Goal: Obtain resource: Download file/media

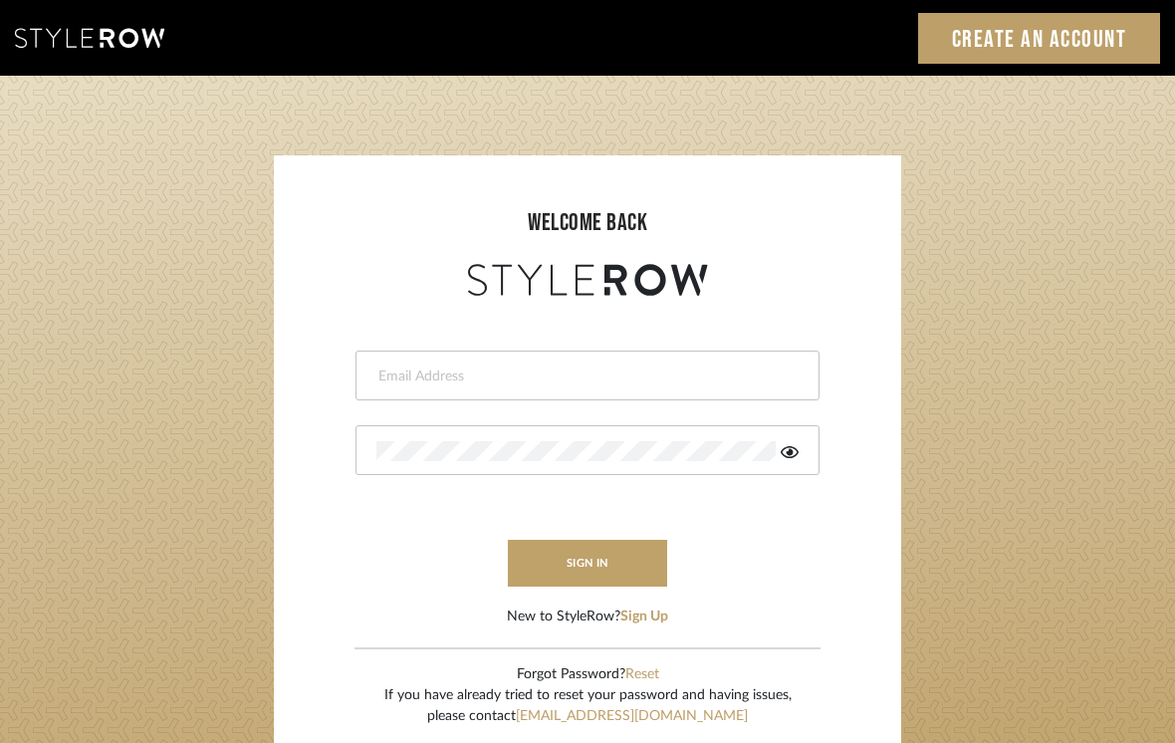
click at [635, 378] on input "email" at bounding box center [584, 377] width 417 height 20
type input "[PERSON_NAME][EMAIL_ADDRESS][PERSON_NAME][DOMAIN_NAME]"
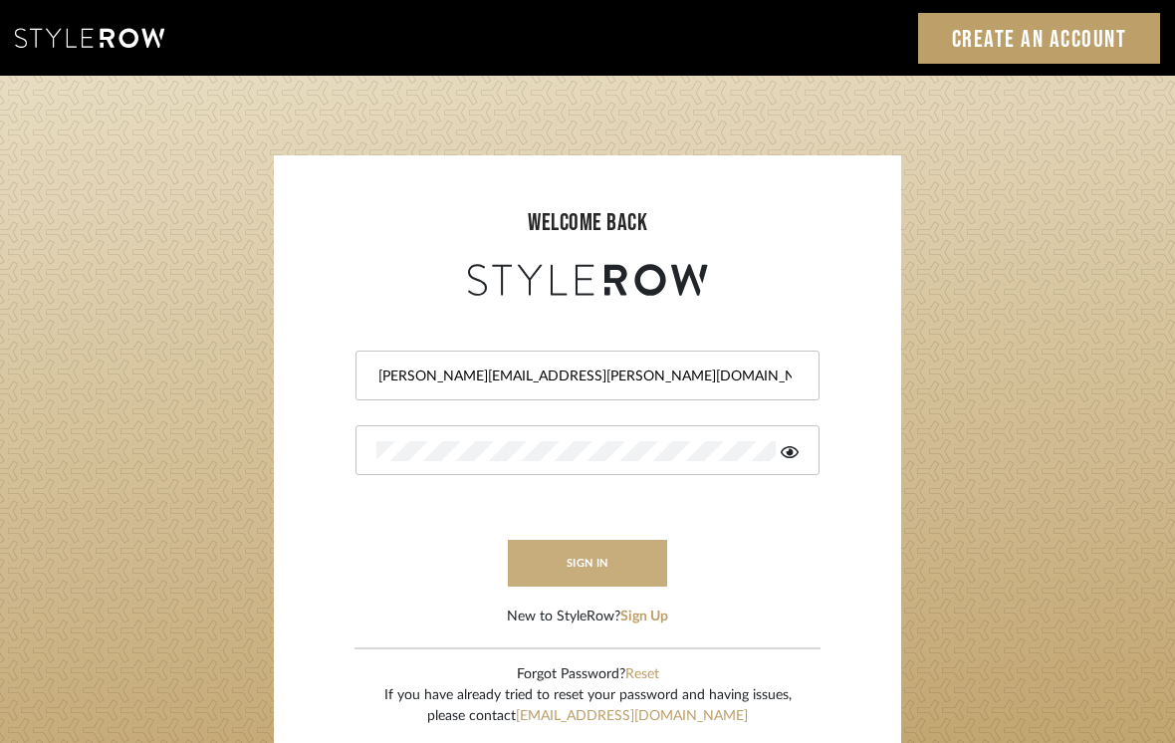
click at [557, 559] on button "sign in" at bounding box center [587, 563] width 159 height 47
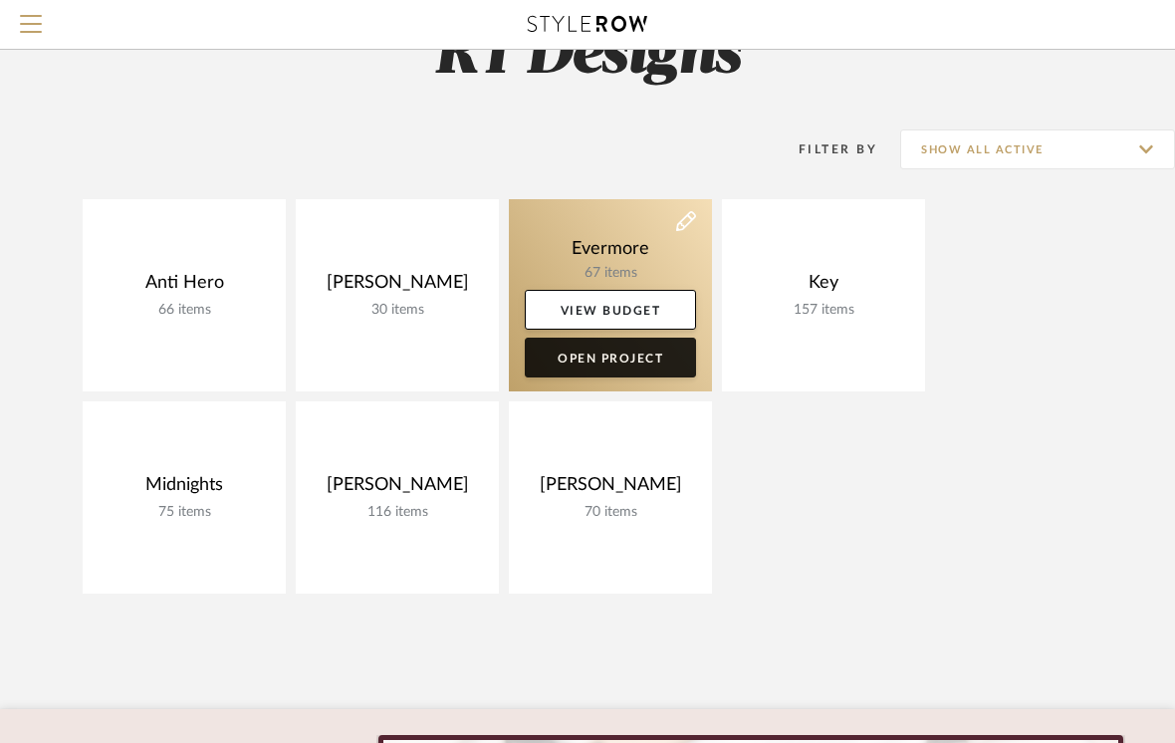
scroll to position [84, 0]
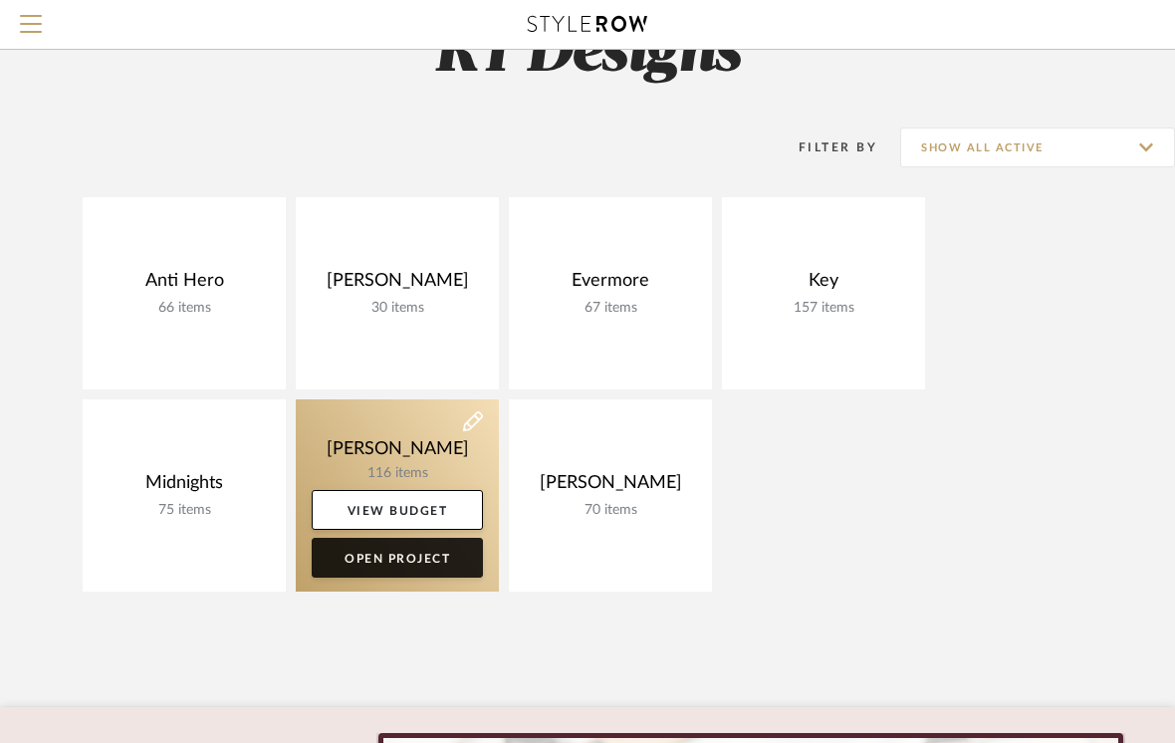
click at [379, 565] on link "Open Project" at bounding box center [397, 558] width 171 height 40
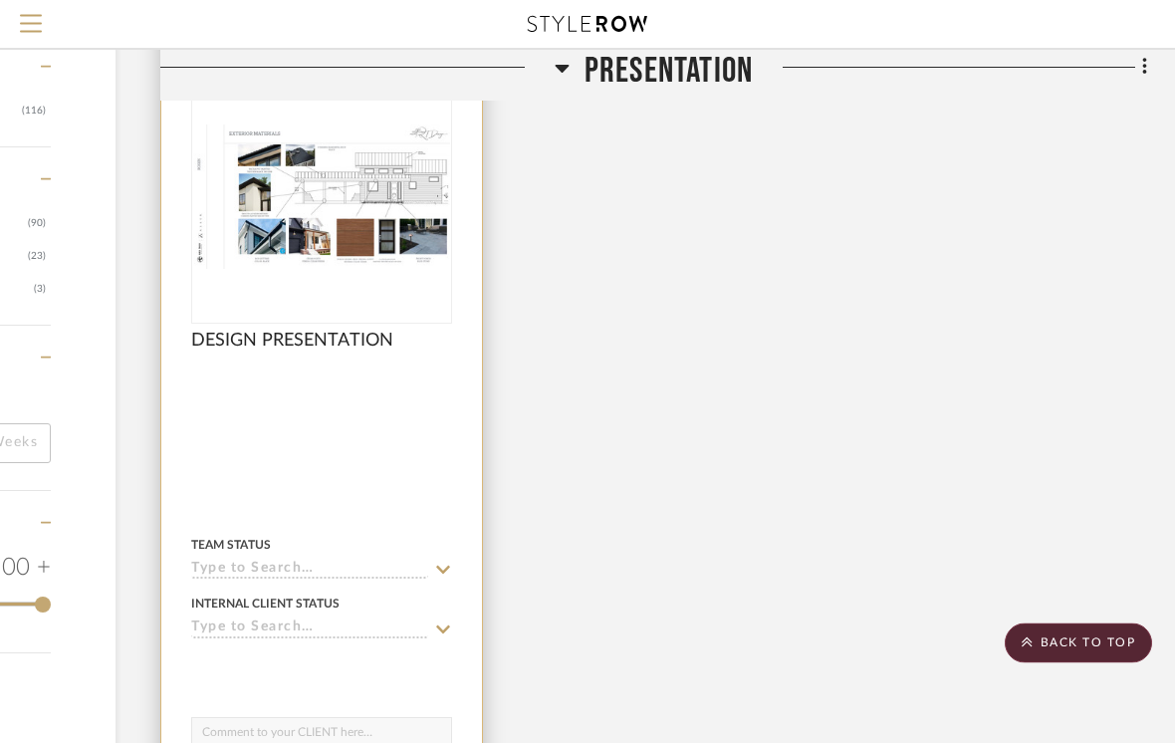
scroll to position [2371, 259]
click at [351, 269] on img "0" at bounding box center [321, 196] width 257 height 144
click at [325, 297] on div "0" at bounding box center [321, 197] width 259 height 251
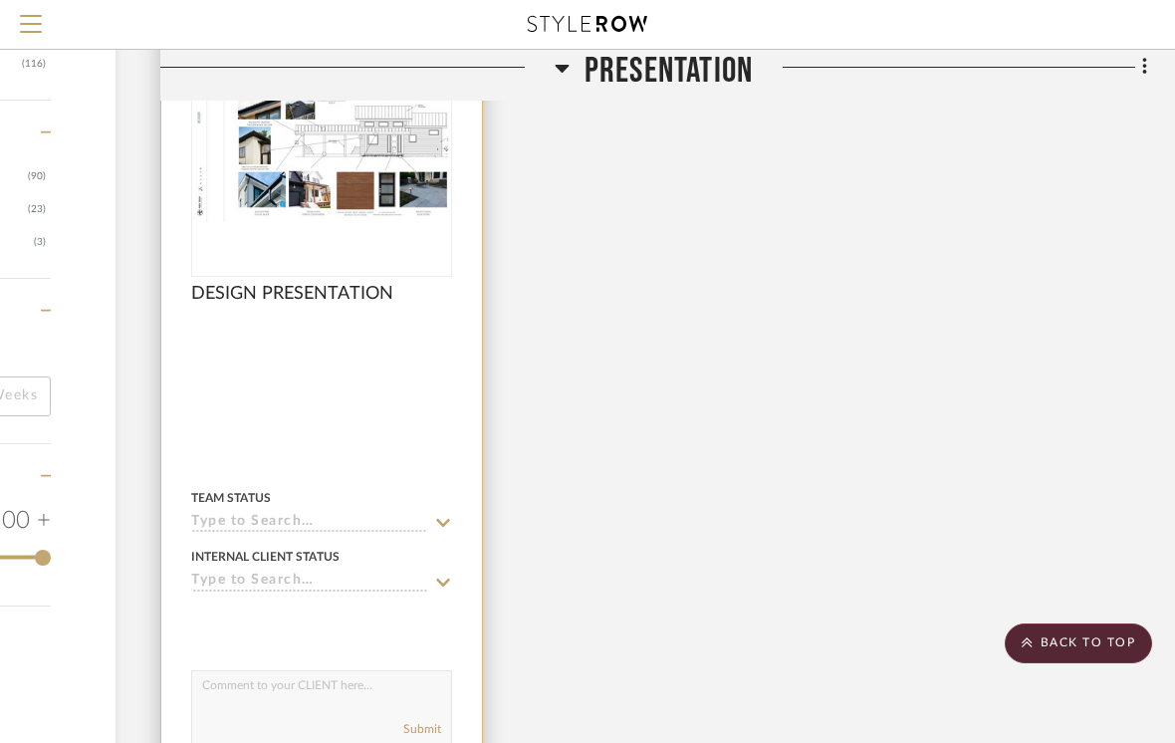
scroll to position [2303, 259]
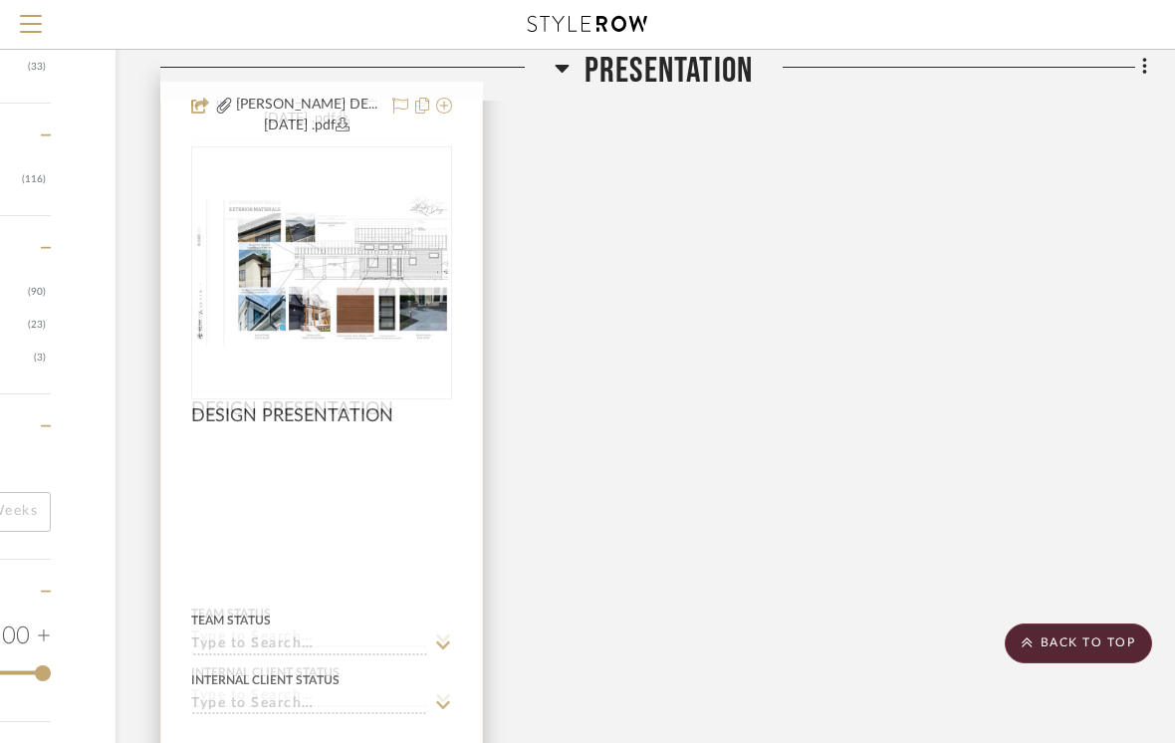
click at [309, 306] on img "0" at bounding box center [321, 265] width 257 height 144
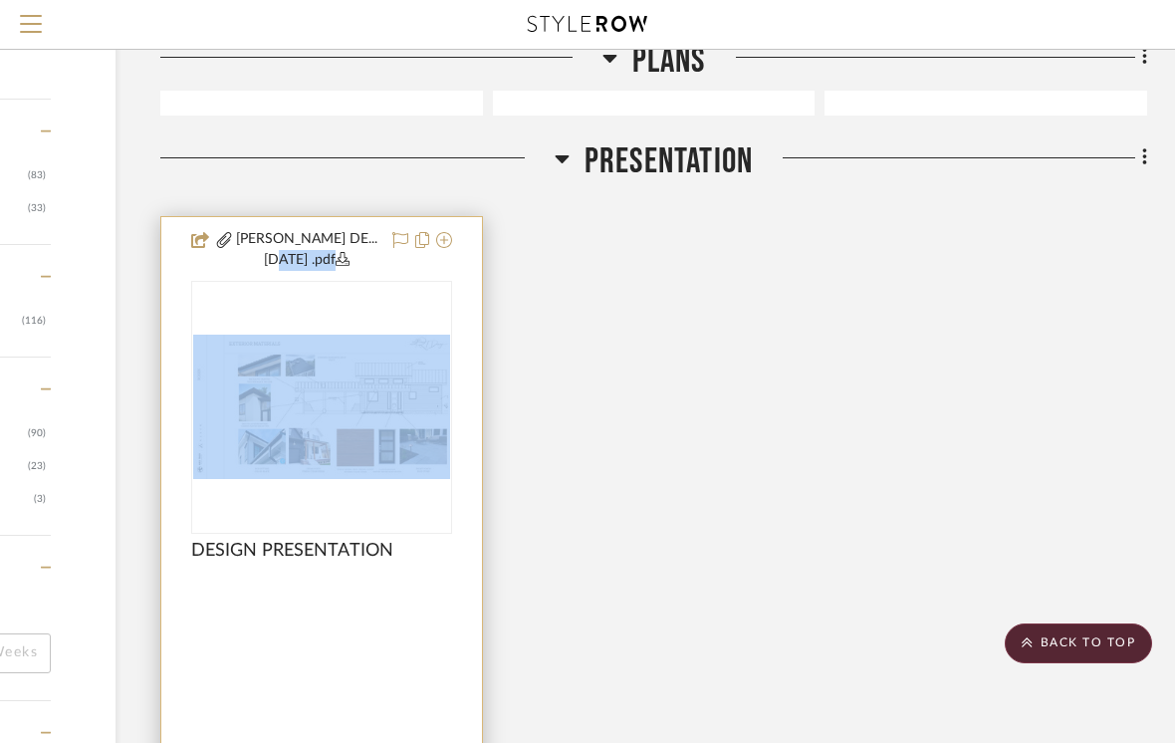
scroll to position [2135, 259]
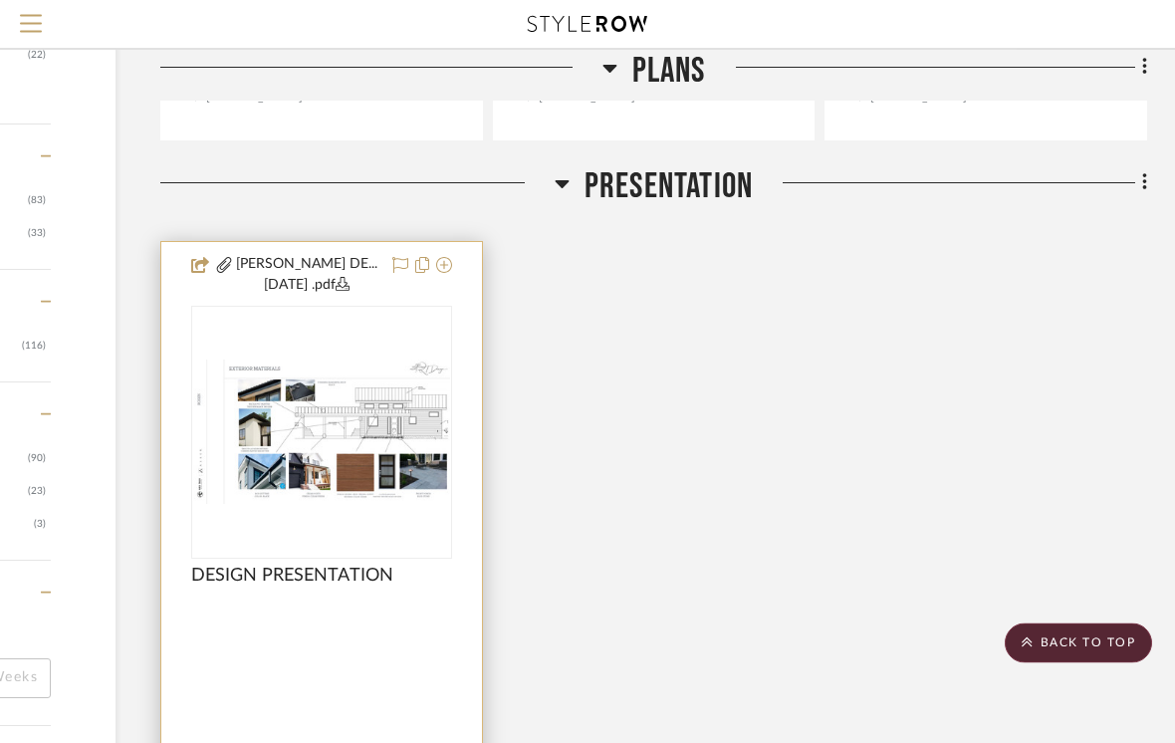
click at [227, 274] on icon at bounding box center [224, 266] width 16 height 16
click at [308, 296] on button "[PERSON_NAME] DE...[DATE] .pdf" at bounding box center [307, 276] width 146 height 42
click at [336, 292] on icon at bounding box center [343, 285] width 14 height 14
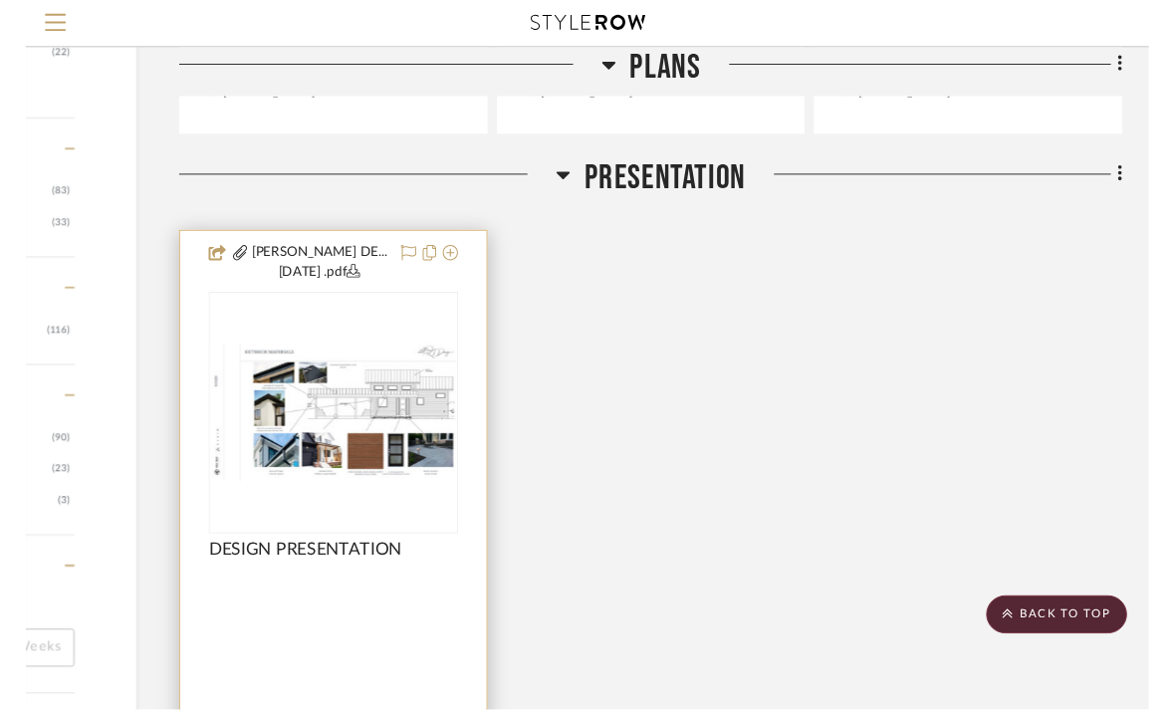
scroll to position [0, 0]
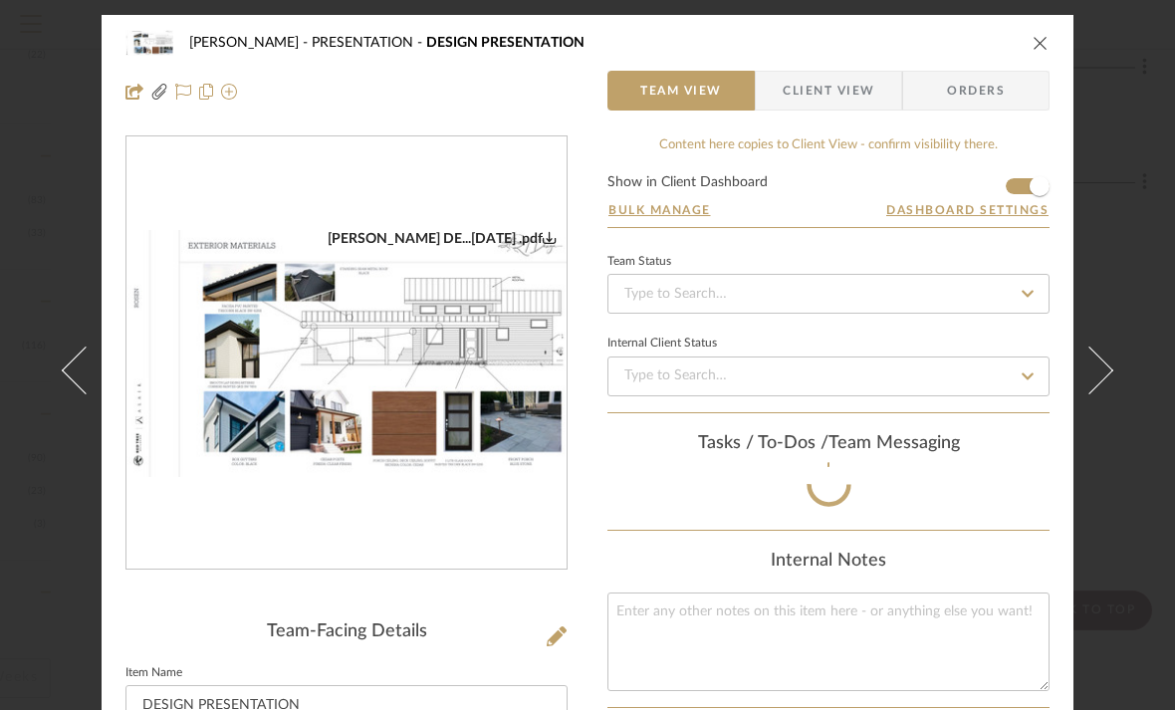
click at [304, 354] on div "[PERSON_NAME] DE...[DATE] .pdf" at bounding box center [346, 353] width 440 height 434
click at [1046, 43] on icon "close" at bounding box center [1041, 43] width 16 height 16
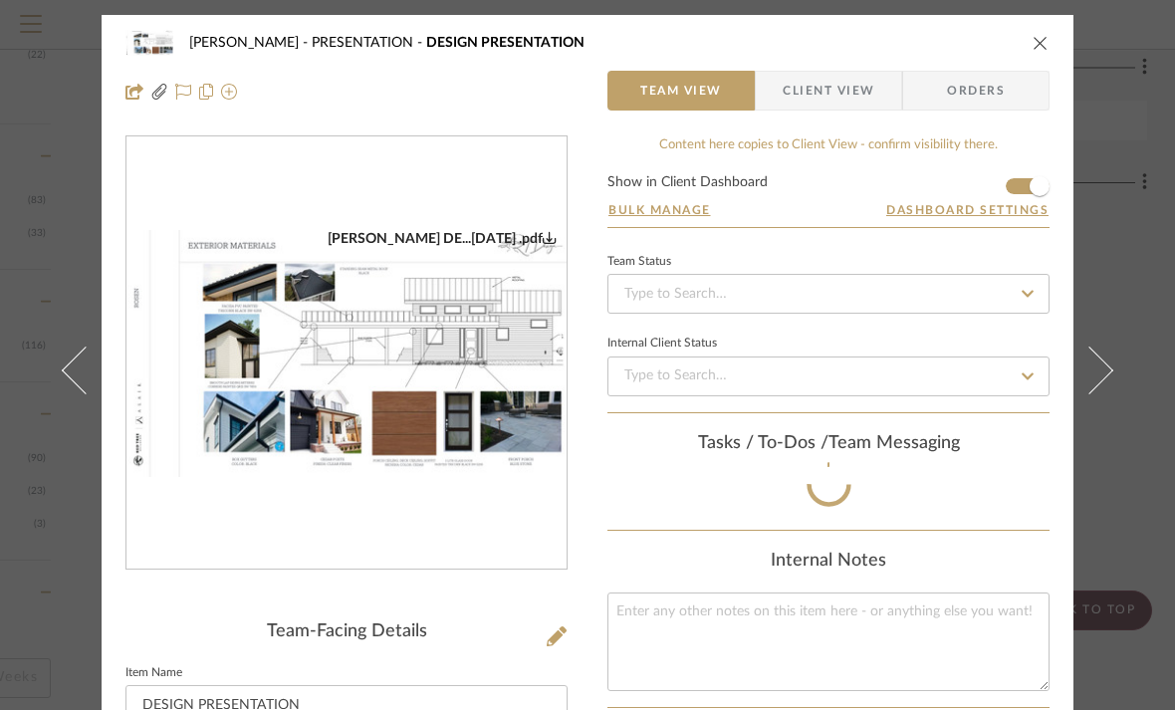
click at [1038, 48] on icon "close" at bounding box center [1041, 43] width 16 height 16
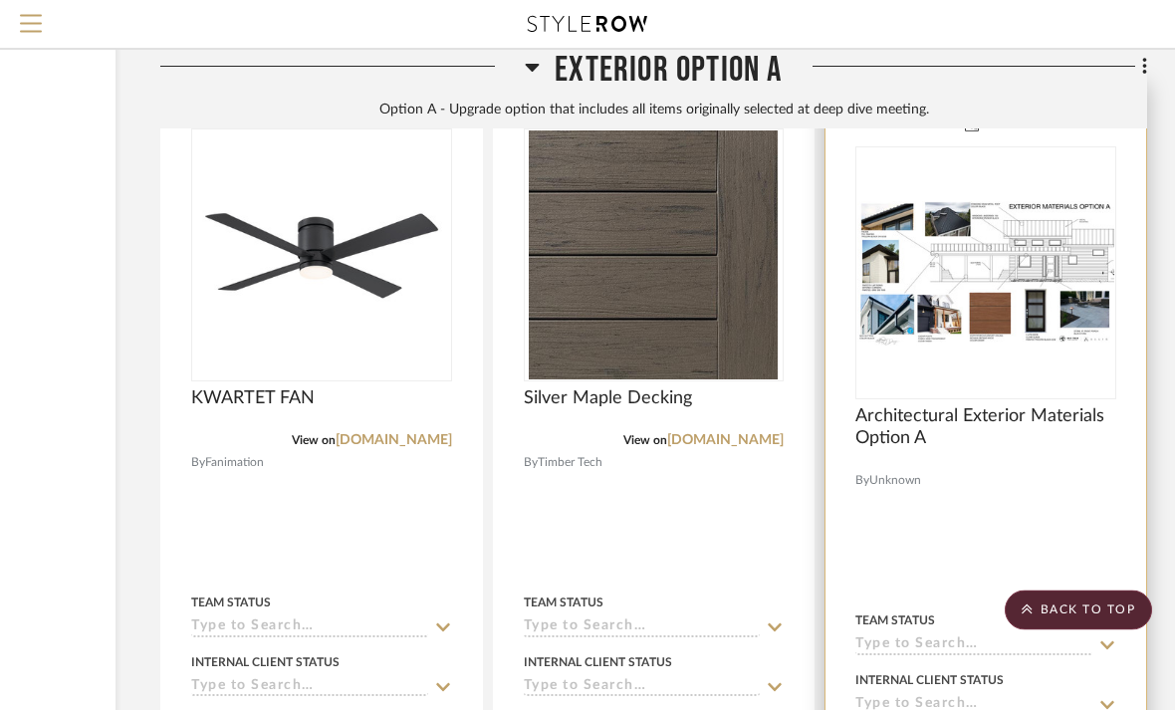
scroll to position [6191, 259]
click at [954, 355] on div "0" at bounding box center [985, 272] width 259 height 251
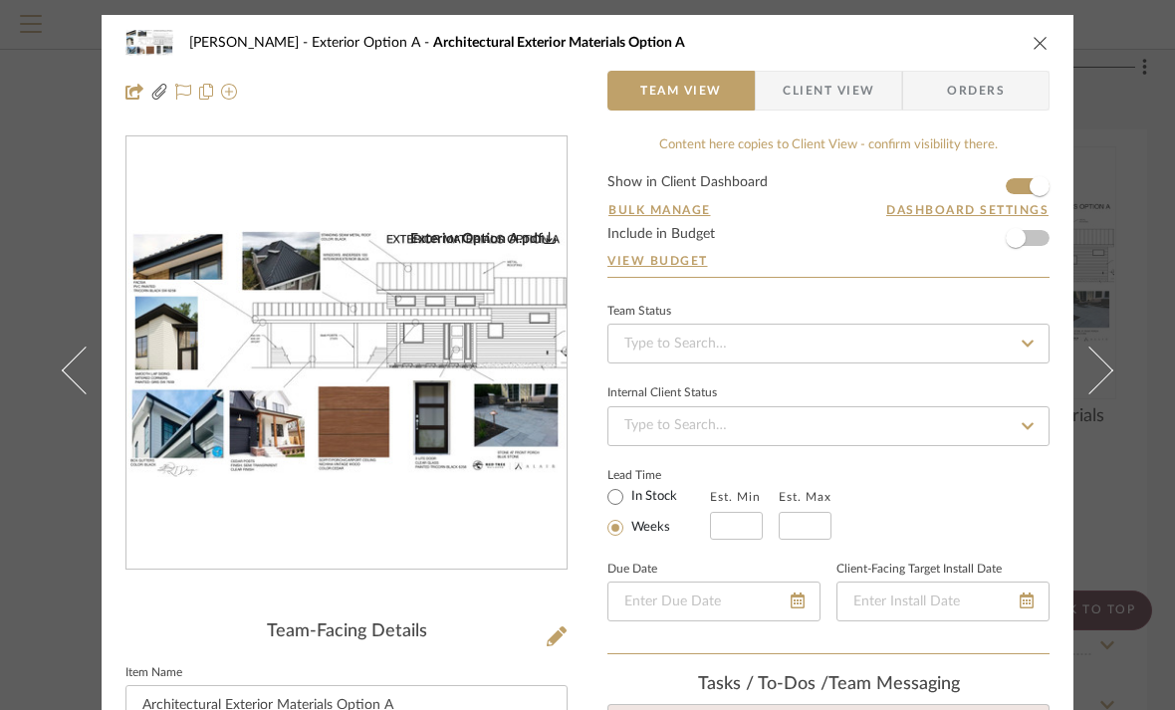
click at [257, 393] on img "0" at bounding box center [346, 354] width 440 height 248
click at [807, 95] on span "Client View" at bounding box center [829, 91] width 92 height 40
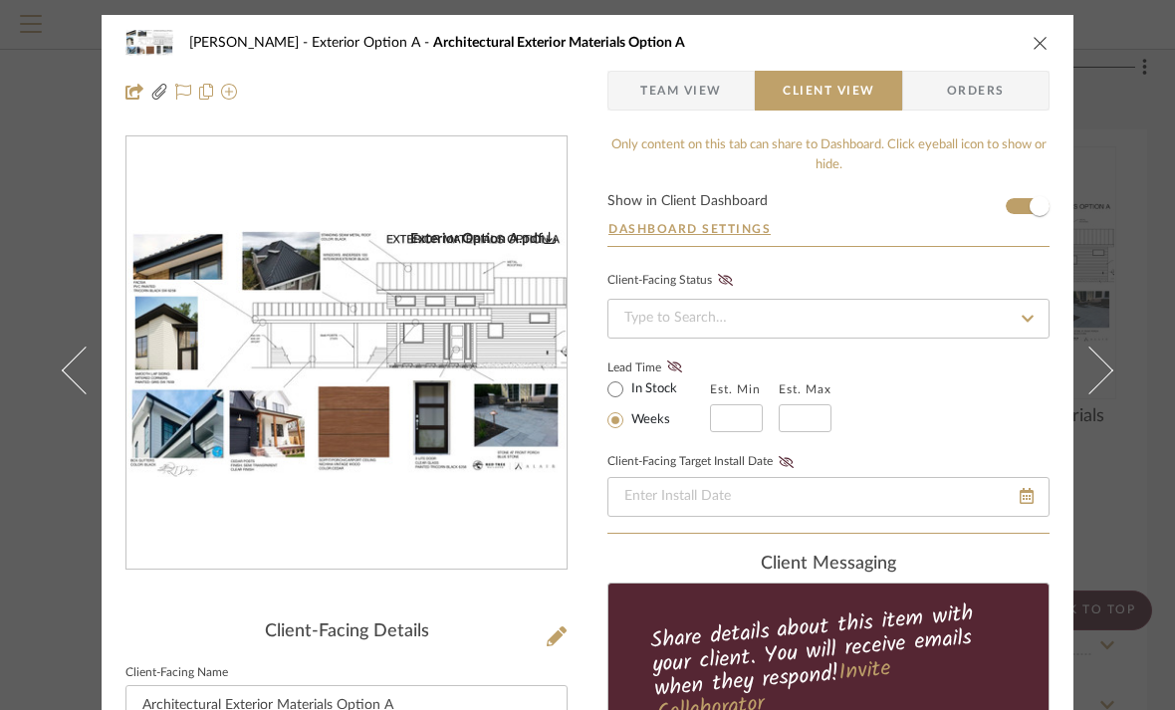
click at [188, 402] on img "0" at bounding box center [346, 354] width 440 height 248
